Goal: Navigation & Orientation: Find specific page/section

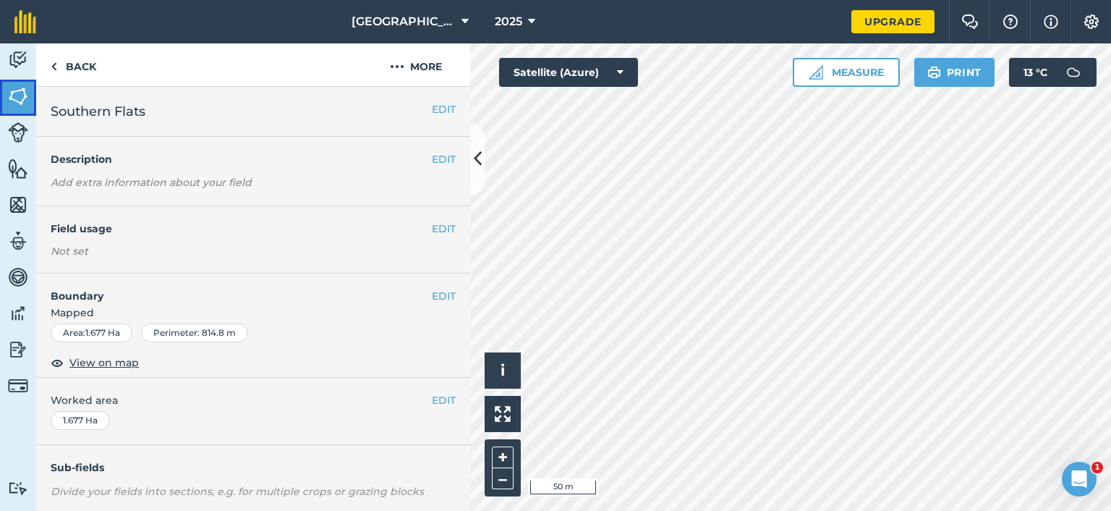
click at [17, 107] on img at bounding box center [18, 96] width 20 height 22
